Goal: Task Accomplishment & Management: Use online tool/utility

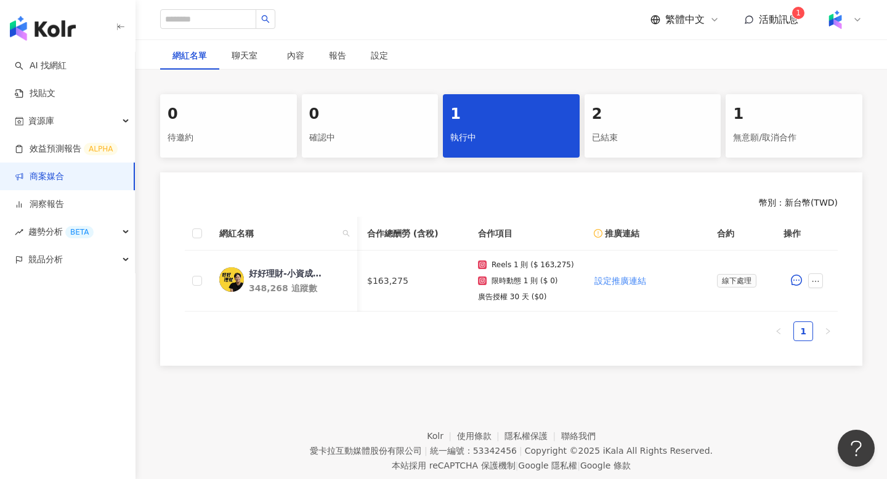
scroll to position [0, 539]
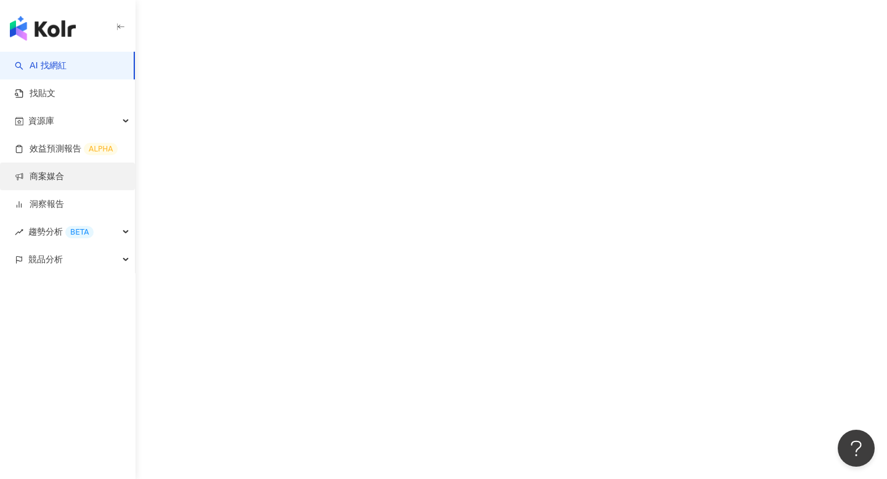
click at [51, 171] on link "商案媒合" at bounding box center [39, 177] width 49 height 12
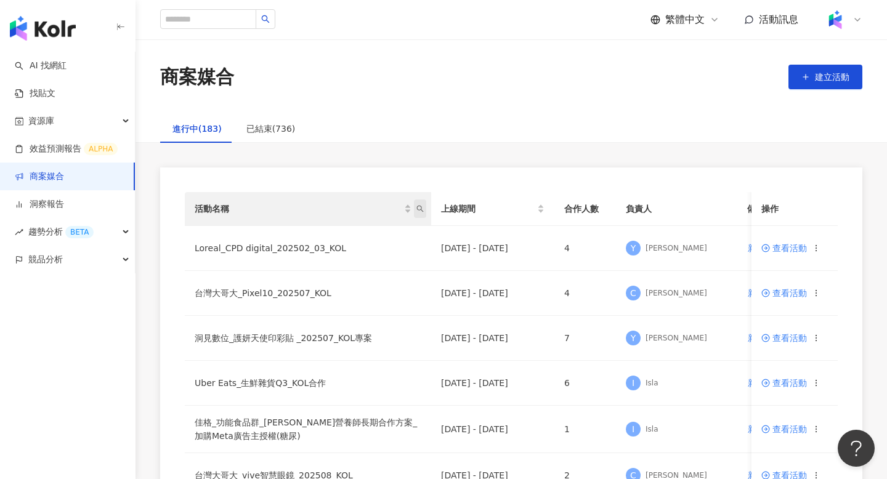
click at [421, 208] on icon "search" at bounding box center [420, 209] width 7 height 7
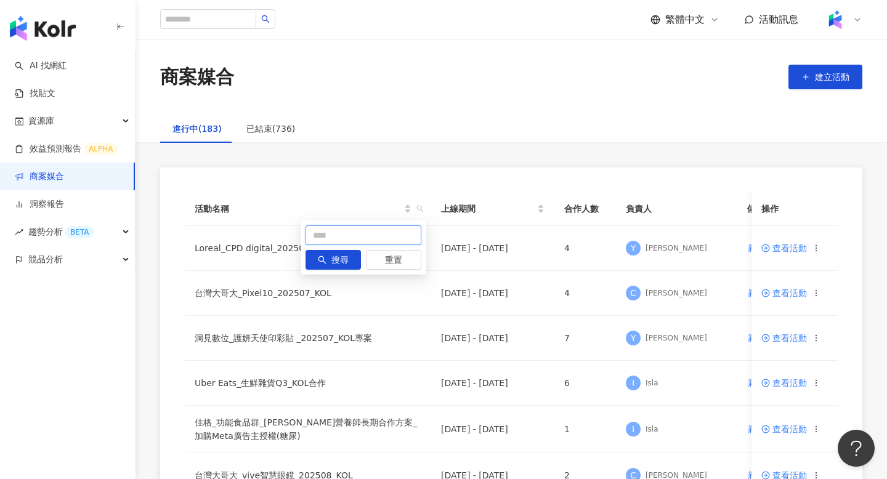
click at [365, 234] on input "text" at bounding box center [364, 236] width 116 height 20
type input "*"
type input "***"
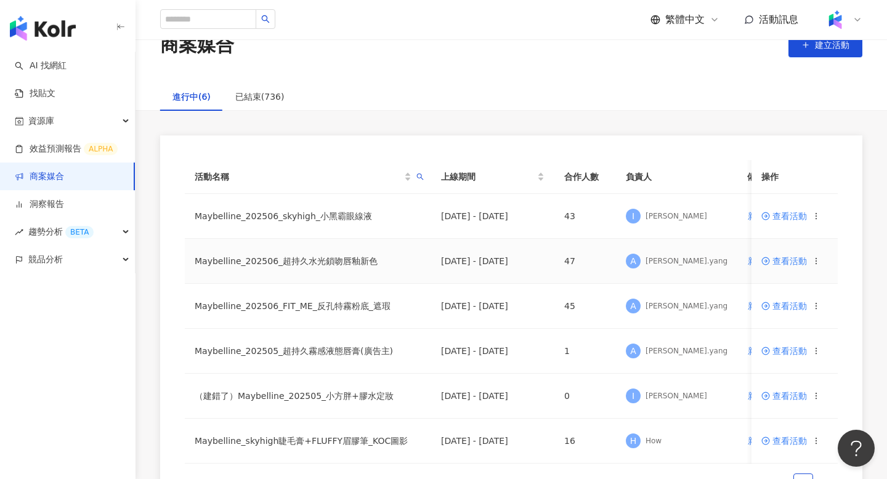
scroll to position [51, 0]
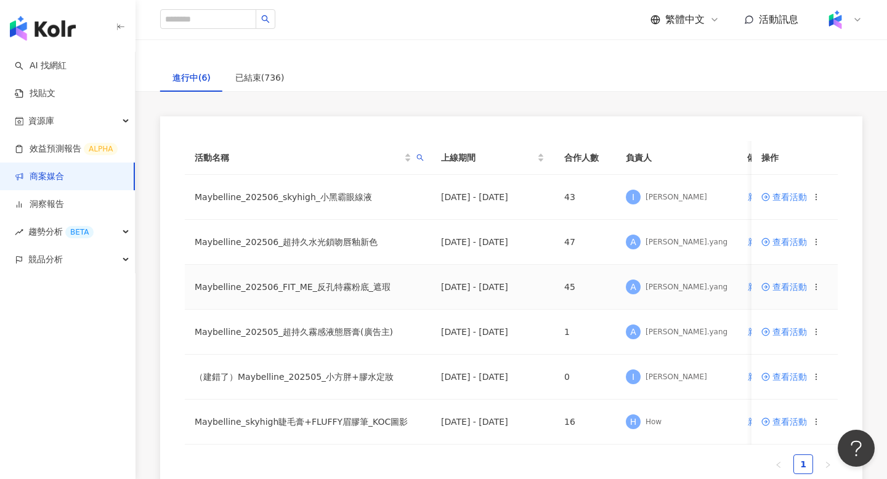
click at [779, 285] on span "查看活動" at bounding box center [785, 287] width 46 height 9
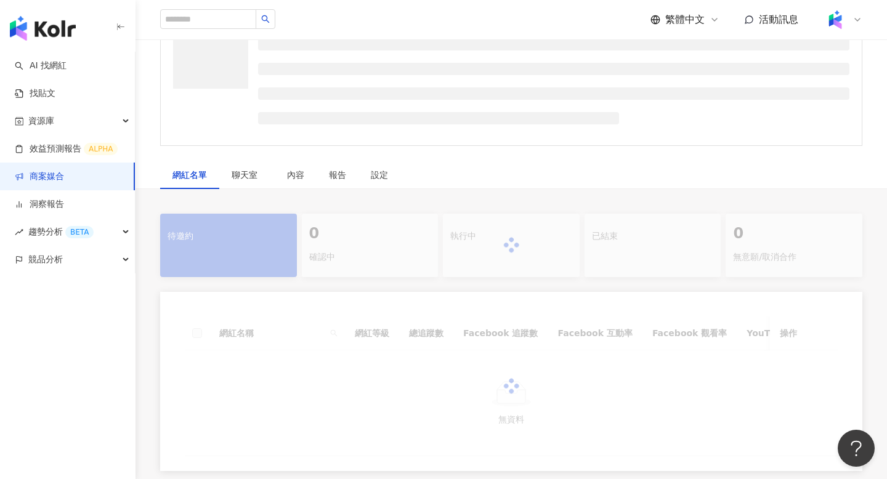
scroll to position [133, 0]
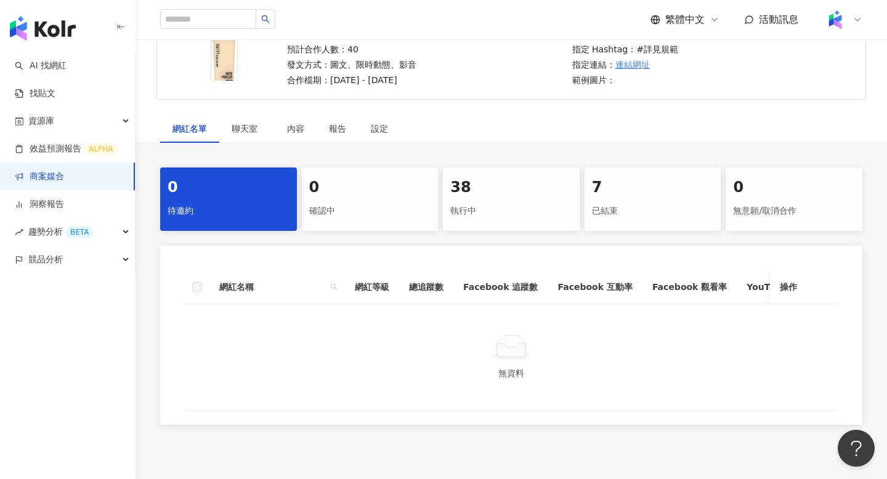
click at [466, 208] on div "執行中" at bounding box center [511, 211] width 122 height 21
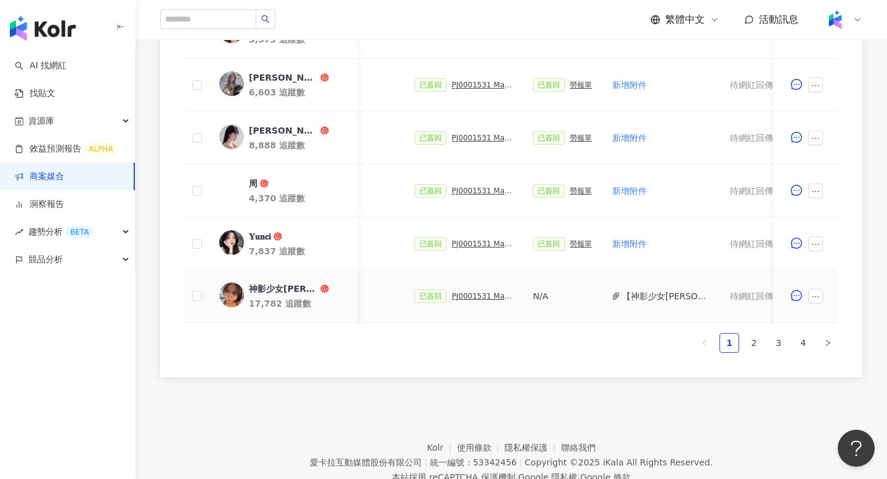
scroll to position [667, 0]
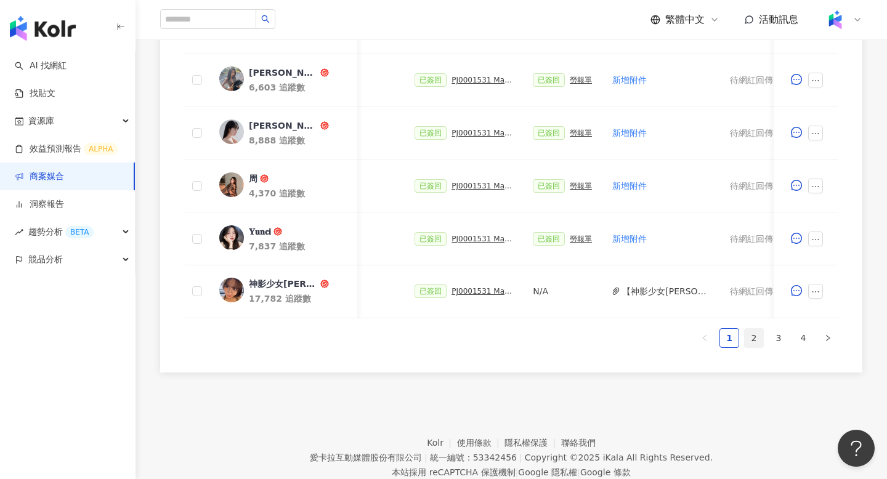
click at [755, 338] on link "2" at bounding box center [754, 338] width 18 height 18
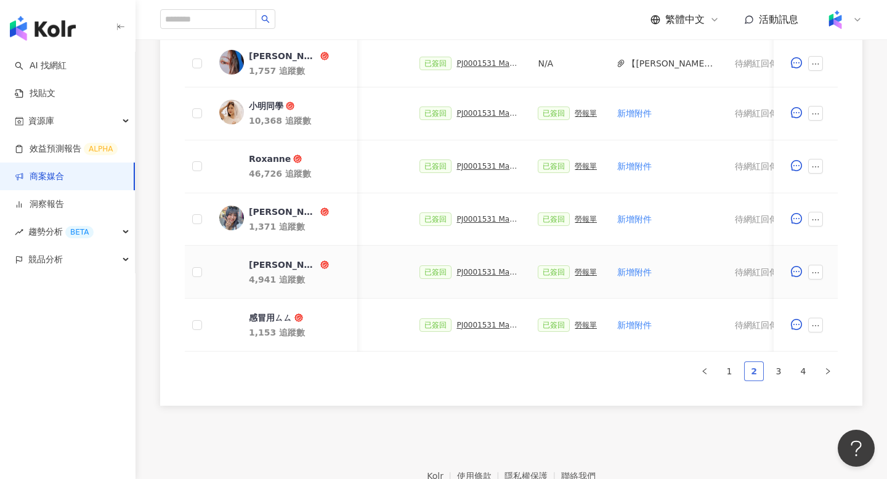
scroll to position [643, 0]
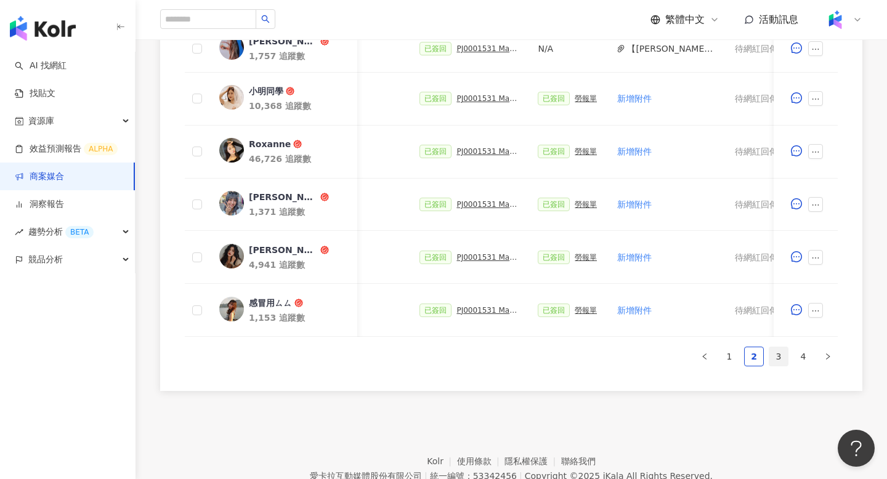
click at [784, 360] on link "3" at bounding box center [779, 357] width 18 height 18
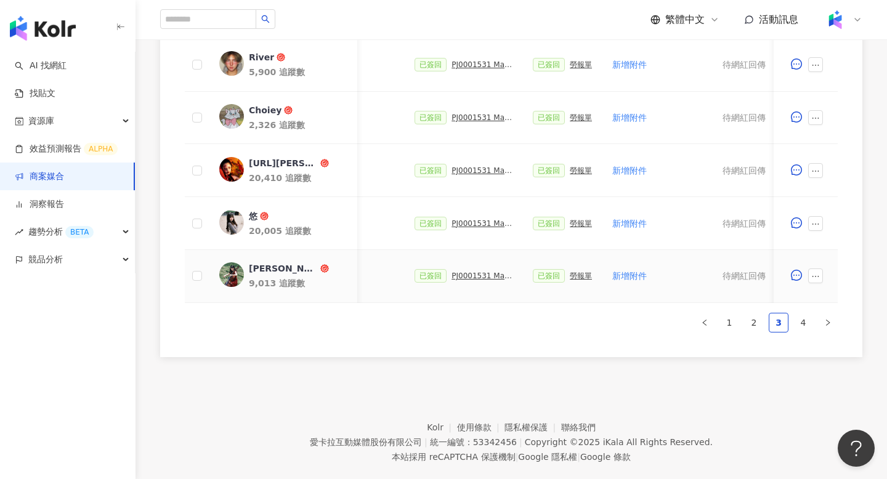
scroll to position [688, 0]
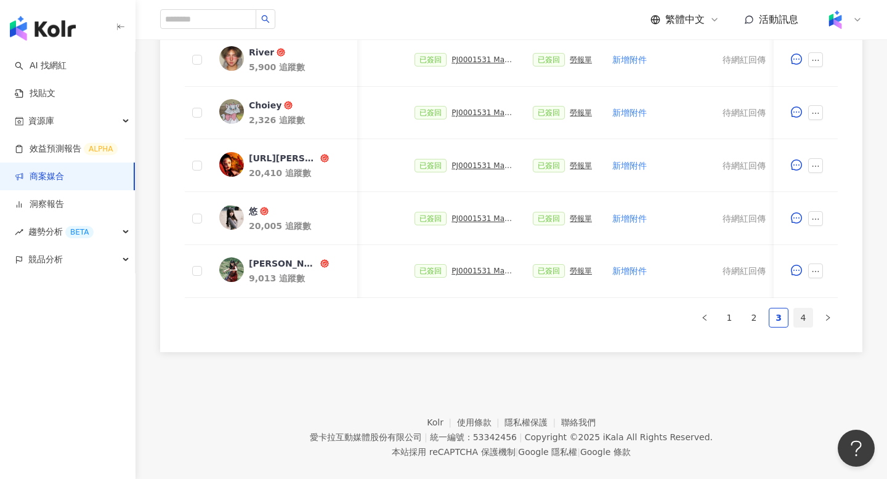
click at [800, 313] on link "4" at bounding box center [803, 318] width 18 height 18
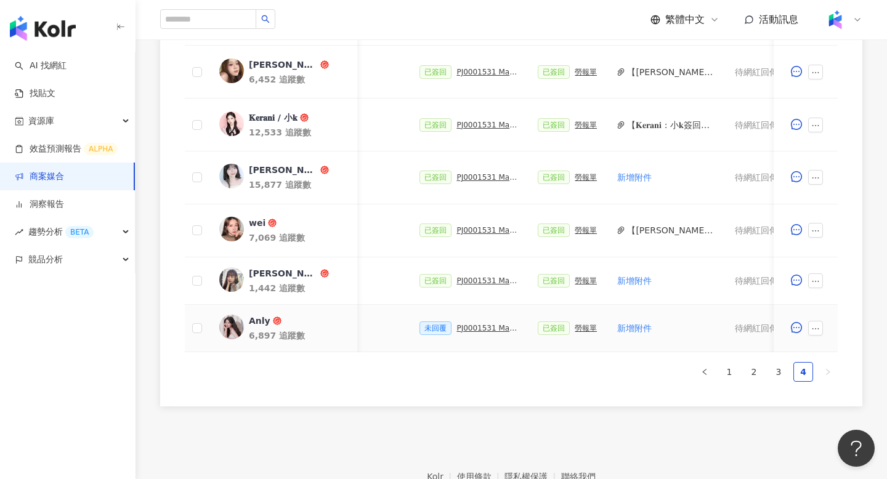
scroll to position [487, 0]
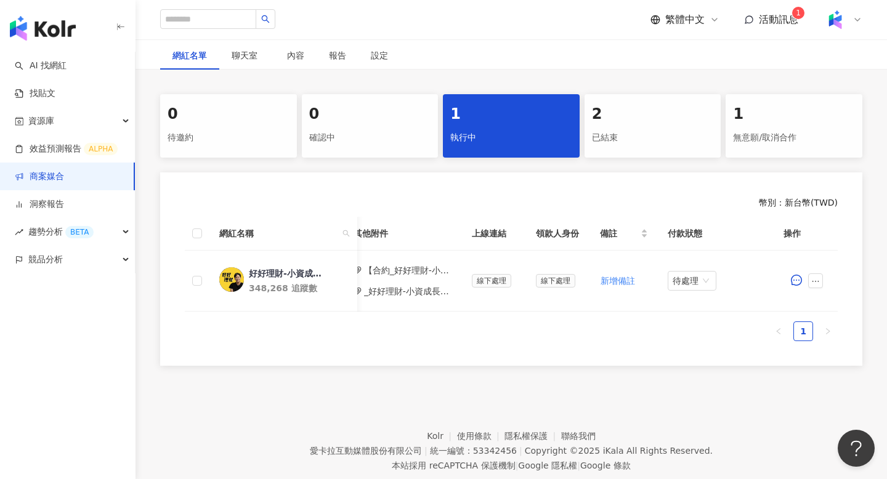
scroll to position [237, 0]
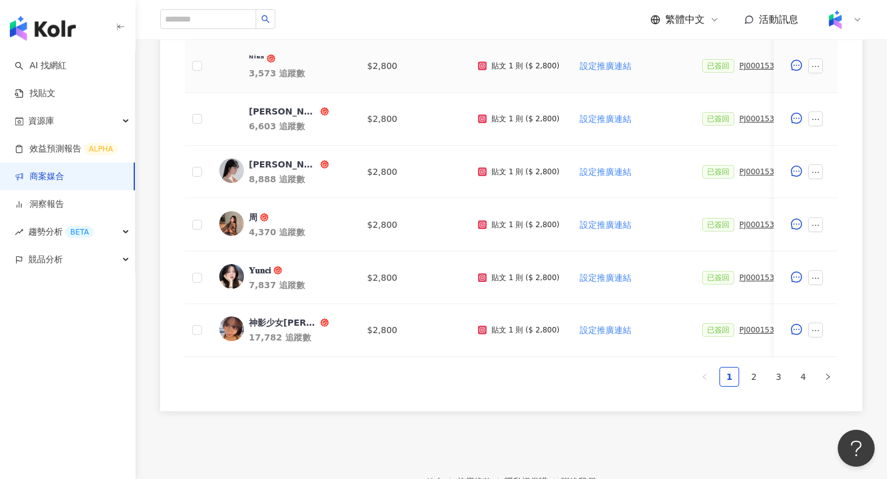
scroll to position [705, 0]
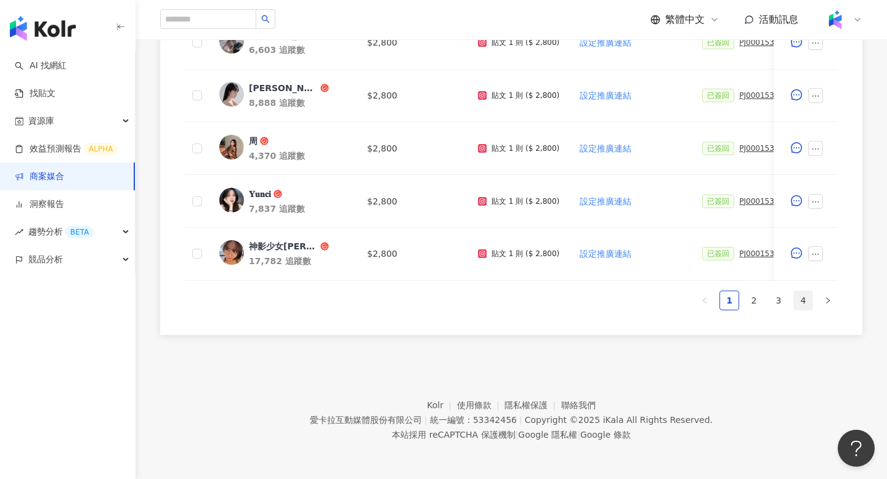
click at [807, 307] on link "4" at bounding box center [803, 300] width 18 height 18
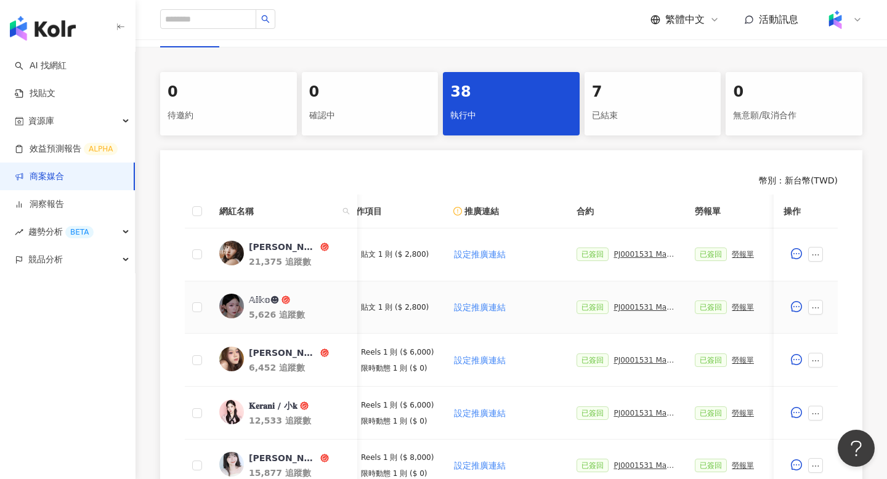
scroll to position [0, 324]
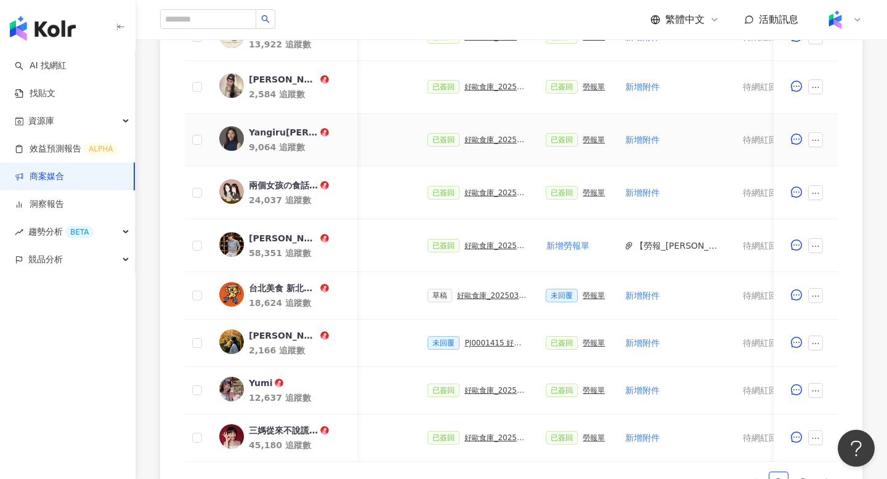
scroll to position [534, 0]
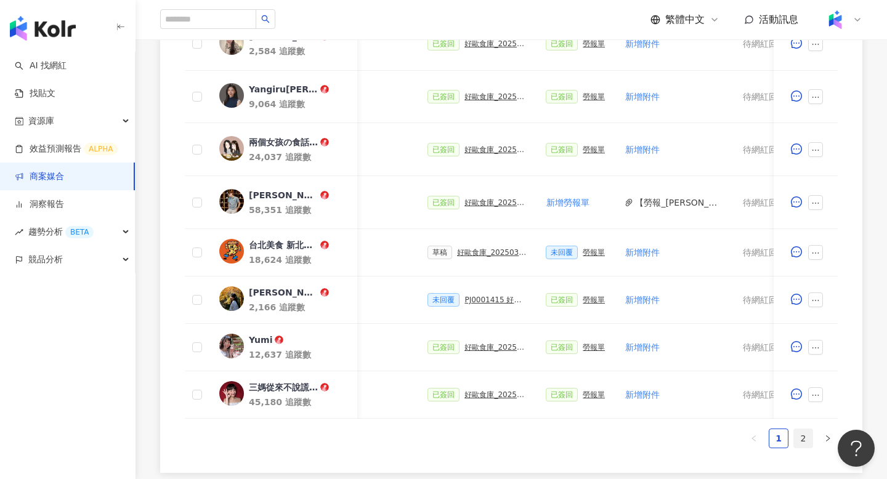
click at [804, 438] on link "2" at bounding box center [803, 438] width 18 height 18
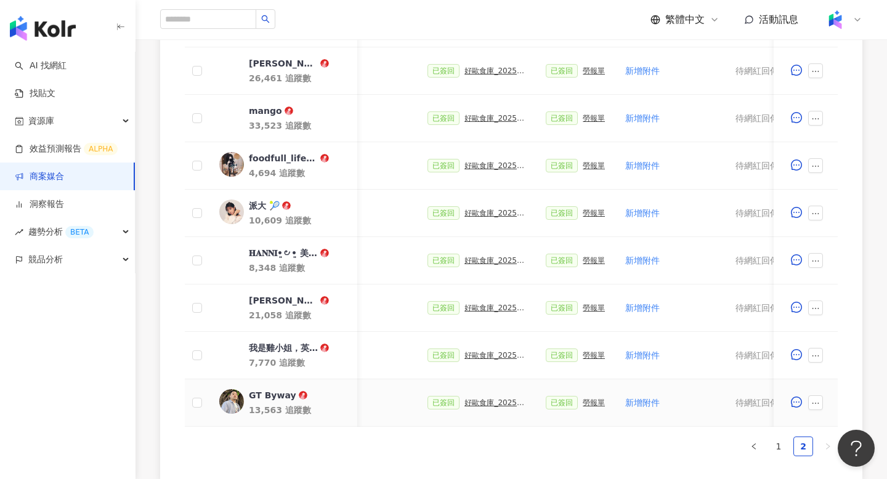
scroll to position [459, 0]
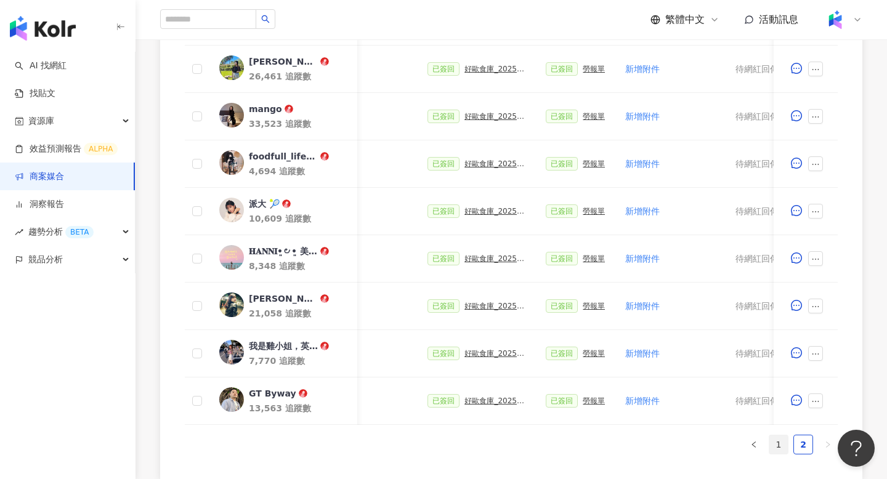
click at [775, 441] on link "1" at bounding box center [779, 445] width 18 height 18
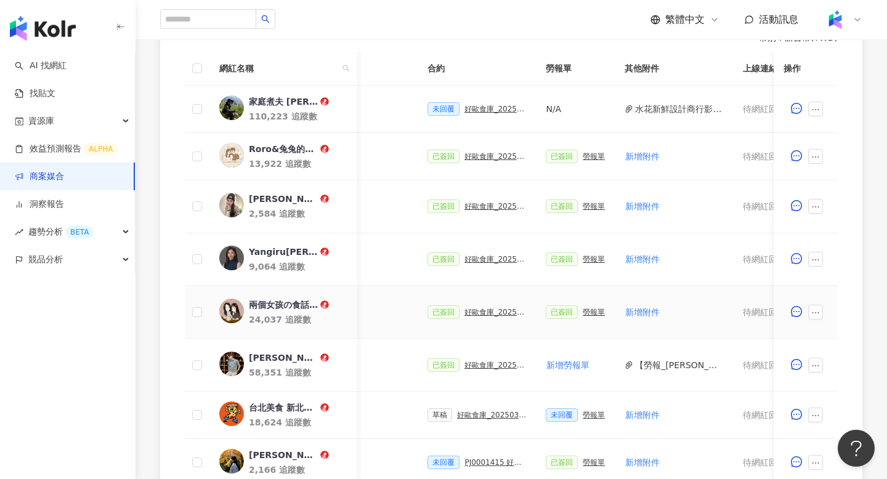
scroll to position [373, 0]
